Goal: Task Accomplishment & Management: Manage account settings

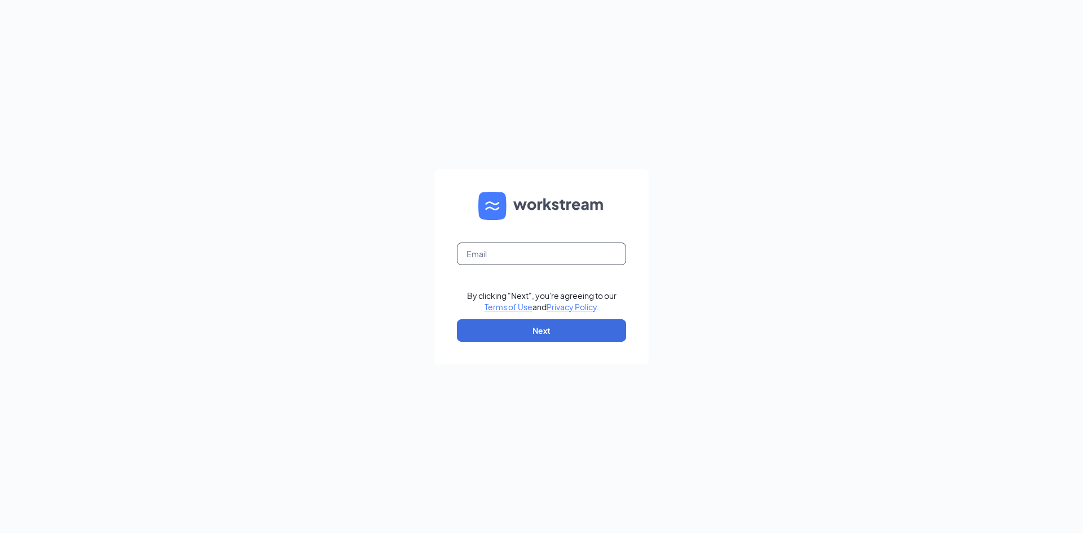
drag, startPoint x: 536, startPoint y: 257, endPoint x: 537, endPoint y: 263, distance: 5.9
click at [537, 262] on input "text" at bounding box center [541, 253] width 169 height 23
click at [537, 263] on input "text" at bounding box center [541, 253] width 169 height 23
click at [534, 260] on input "text" at bounding box center [541, 253] width 169 height 23
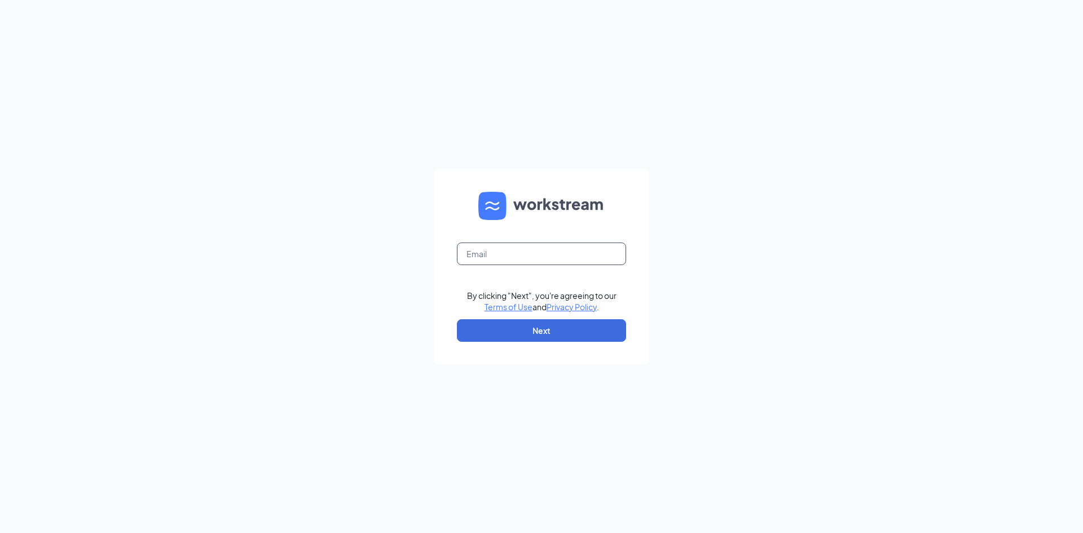
click at [534, 260] on input "text" at bounding box center [541, 253] width 169 height 23
type input "[EMAIL_ADDRESS][DOMAIN_NAME]"
click at [567, 324] on button "Next" at bounding box center [541, 330] width 169 height 23
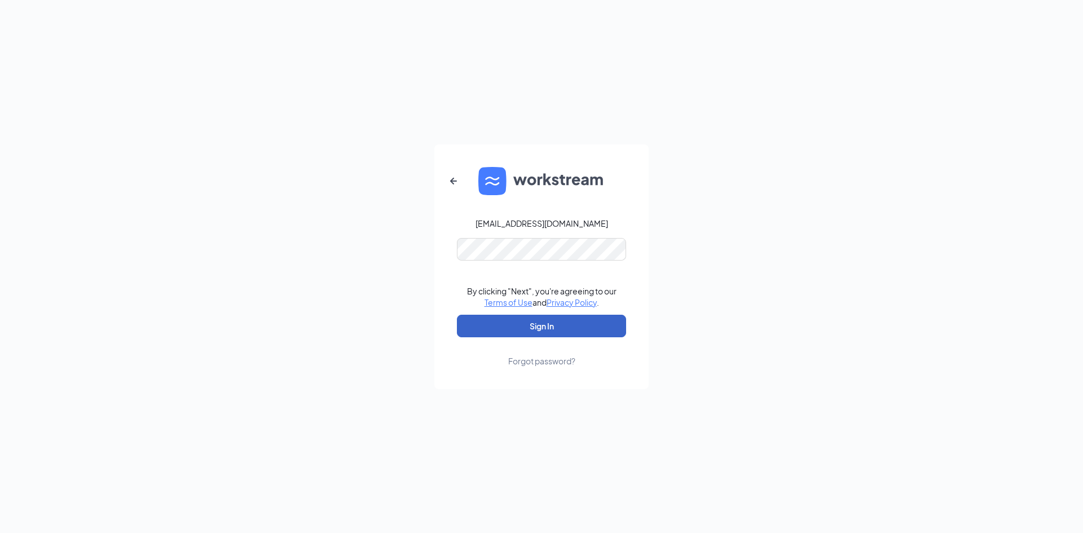
click at [545, 322] on button "Sign In" at bounding box center [541, 326] width 169 height 23
click at [457, 315] on button "Sign In" at bounding box center [541, 326] width 169 height 23
click at [532, 363] on div "Forgot password?" at bounding box center [541, 360] width 67 height 11
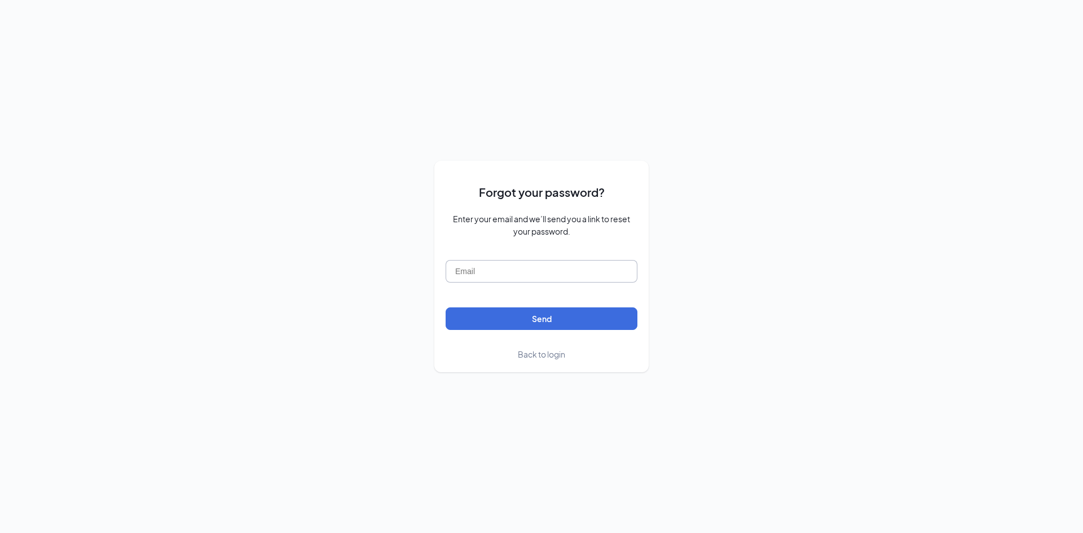
click at [525, 261] on input "text" at bounding box center [541, 271] width 192 height 23
type input "williamg19866@gmail.com"
click at [588, 324] on button "Send" at bounding box center [541, 318] width 192 height 23
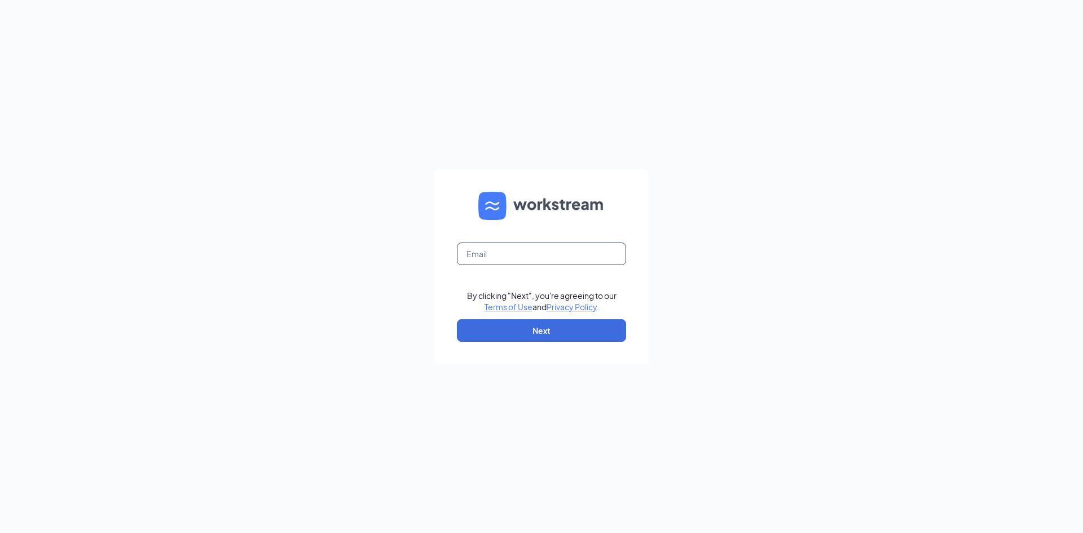
click at [464, 258] on input "text" at bounding box center [541, 253] width 169 height 23
type input "[PERSON_NAME][EMAIL_ADDRESS][PERSON_NAME][DOMAIN_NAME]"
click at [494, 330] on button "Next" at bounding box center [541, 330] width 169 height 23
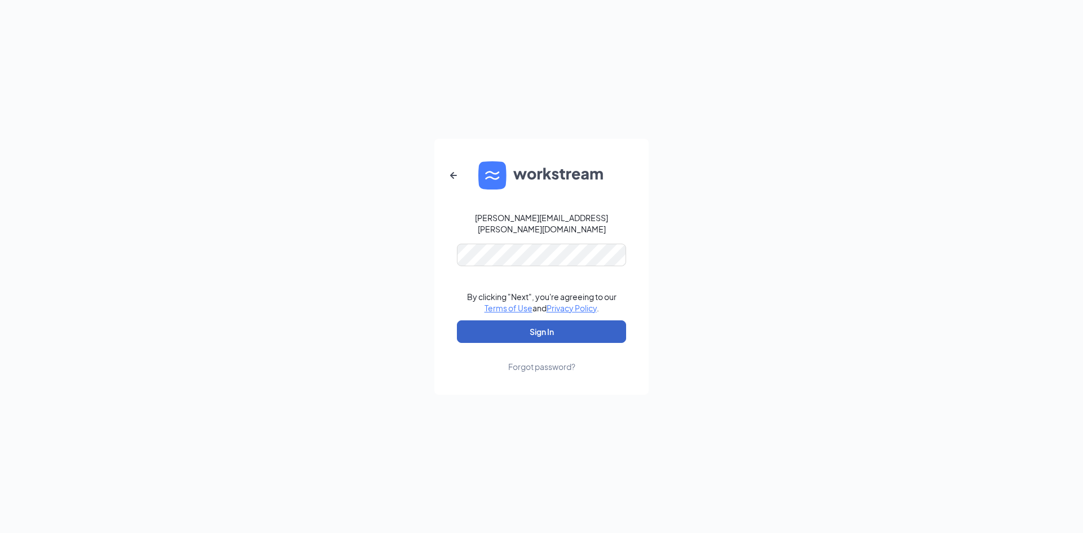
click at [551, 332] on button "Sign In" at bounding box center [541, 331] width 169 height 23
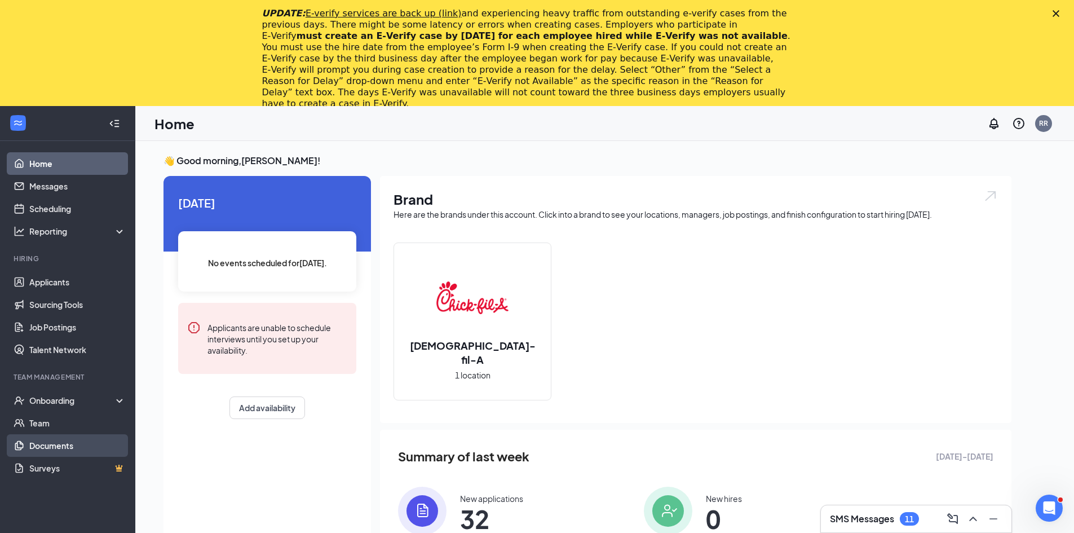
click at [63, 440] on link "Documents" at bounding box center [77, 445] width 96 height 23
